Goal: Find specific page/section: Find specific page/section

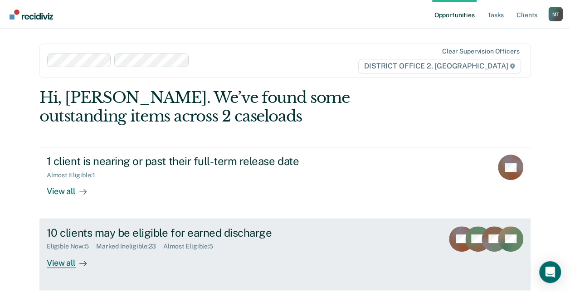
click at [169, 248] on div "Almost Eligible : 5" at bounding box center [191, 246] width 57 height 8
